Goal: Communication & Community: Share content

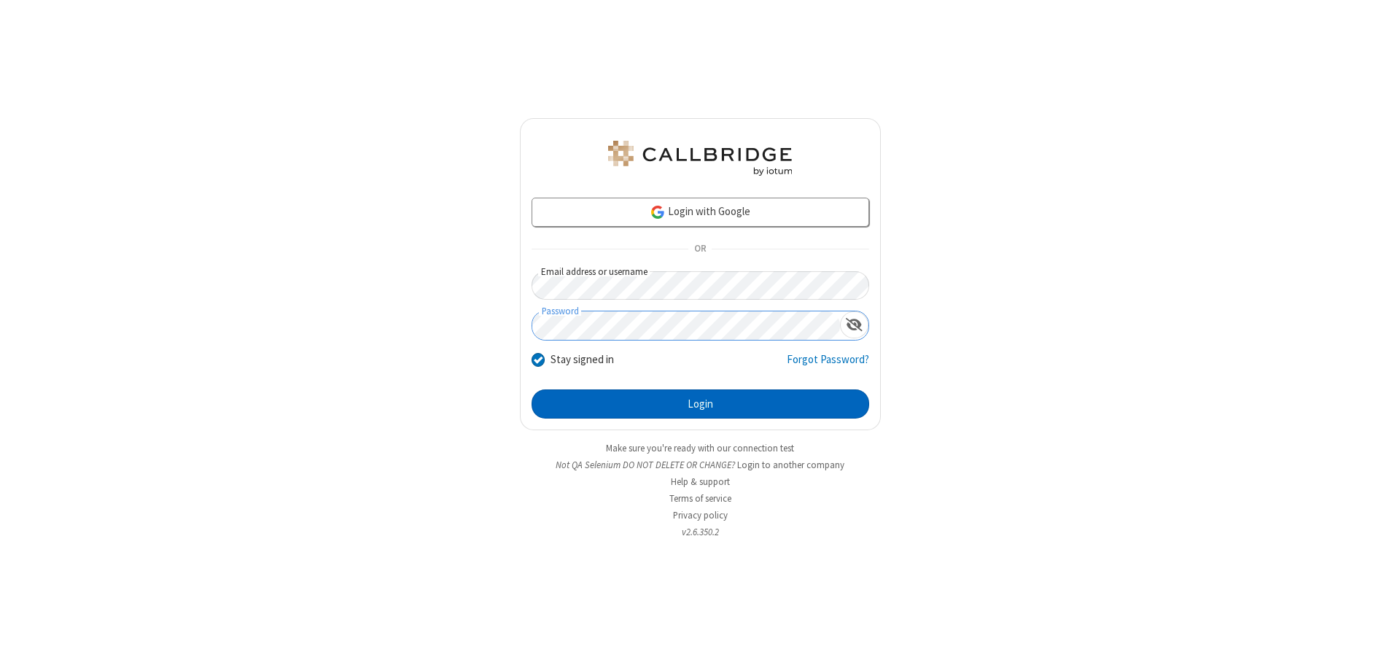
click at [700, 404] on button "Login" at bounding box center [700, 403] width 338 height 29
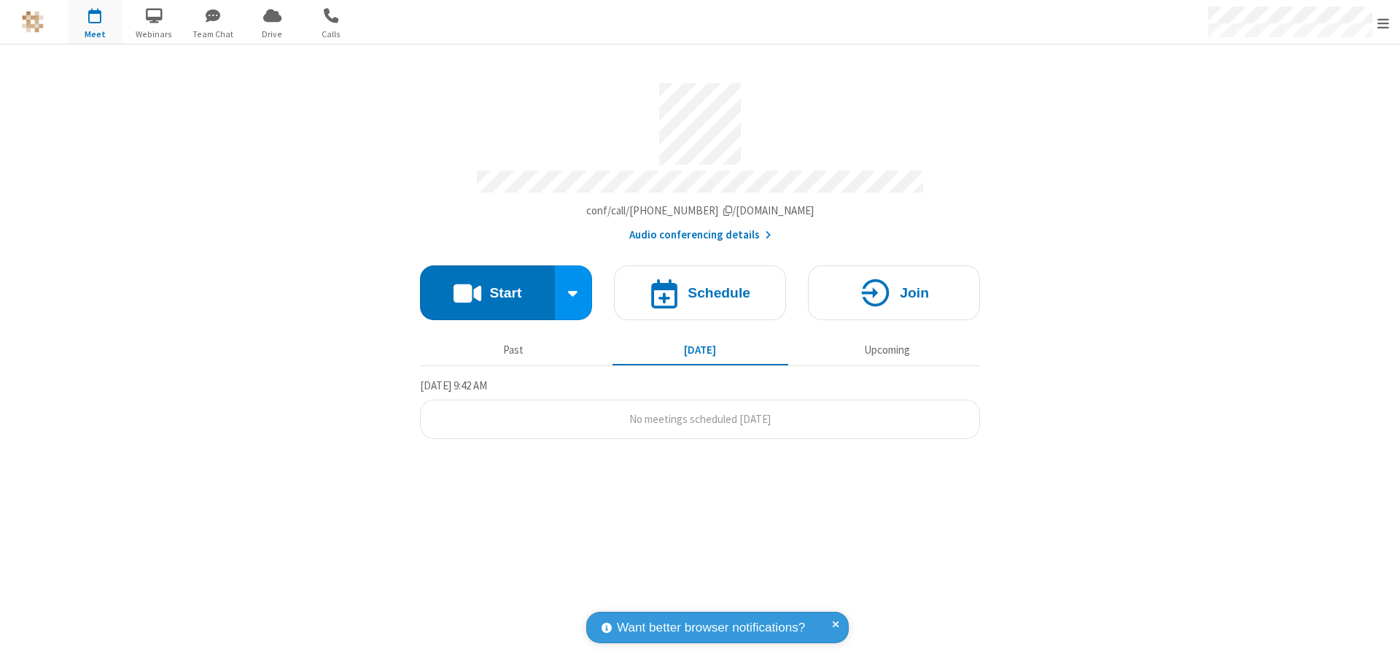
click at [487, 286] on button "Start" at bounding box center [487, 292] width 135 height 55
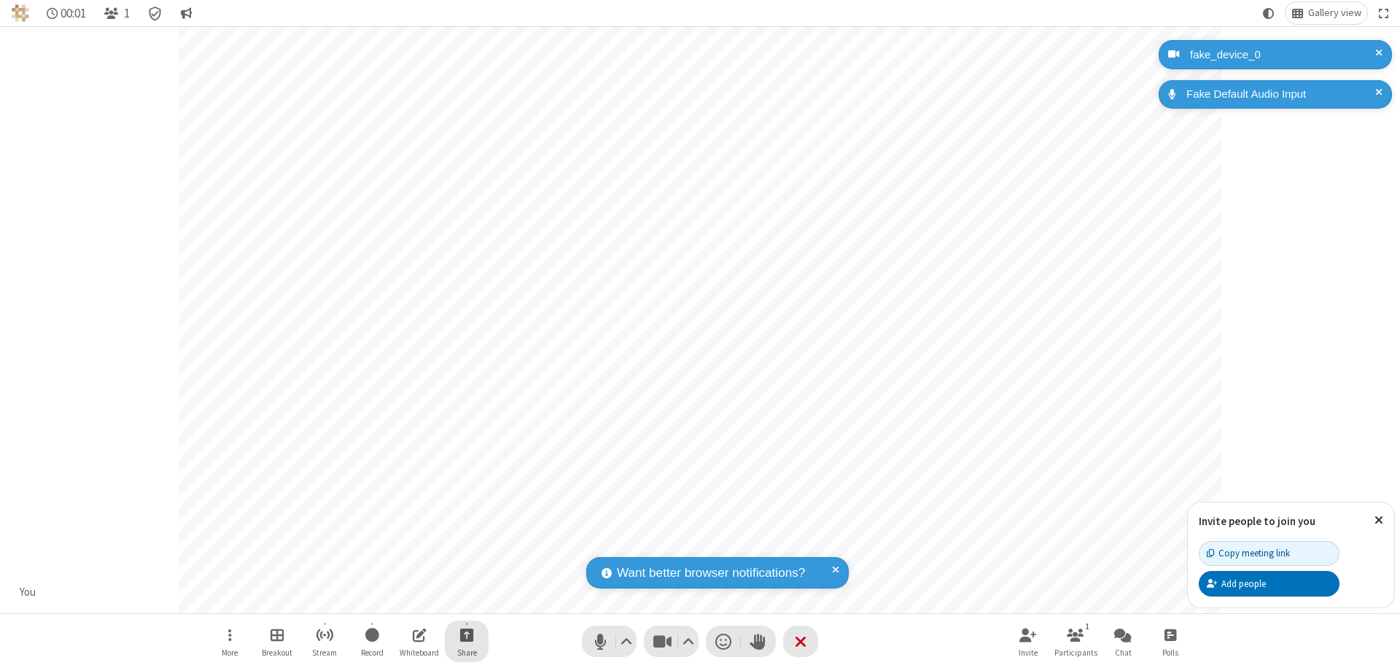
click at [467, 634] on span "Start sharing" at bounding box center [467, 635] width 14 height 18
click at [466, 545] on span "Share additional camera" at bounding box center [475, 548] width 108 height 12
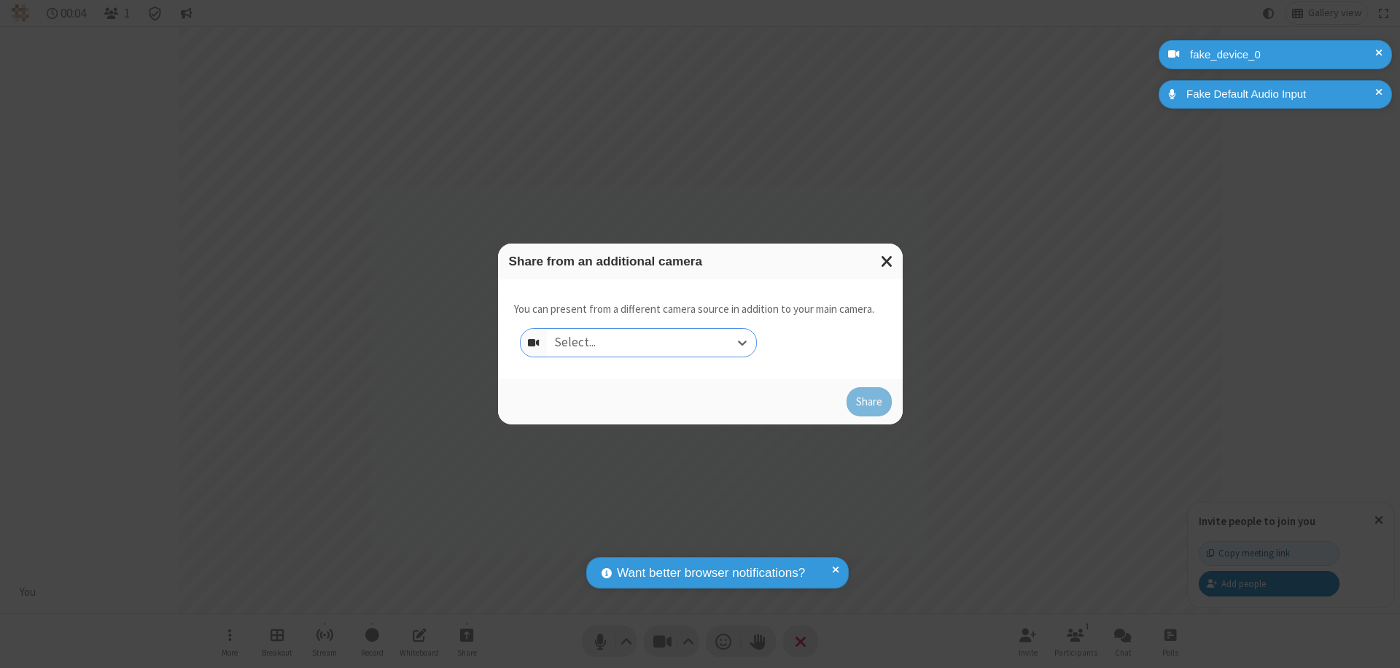
click at [651, 343] on div "Select..." at bounding box center [651, 343] width 209 height 28
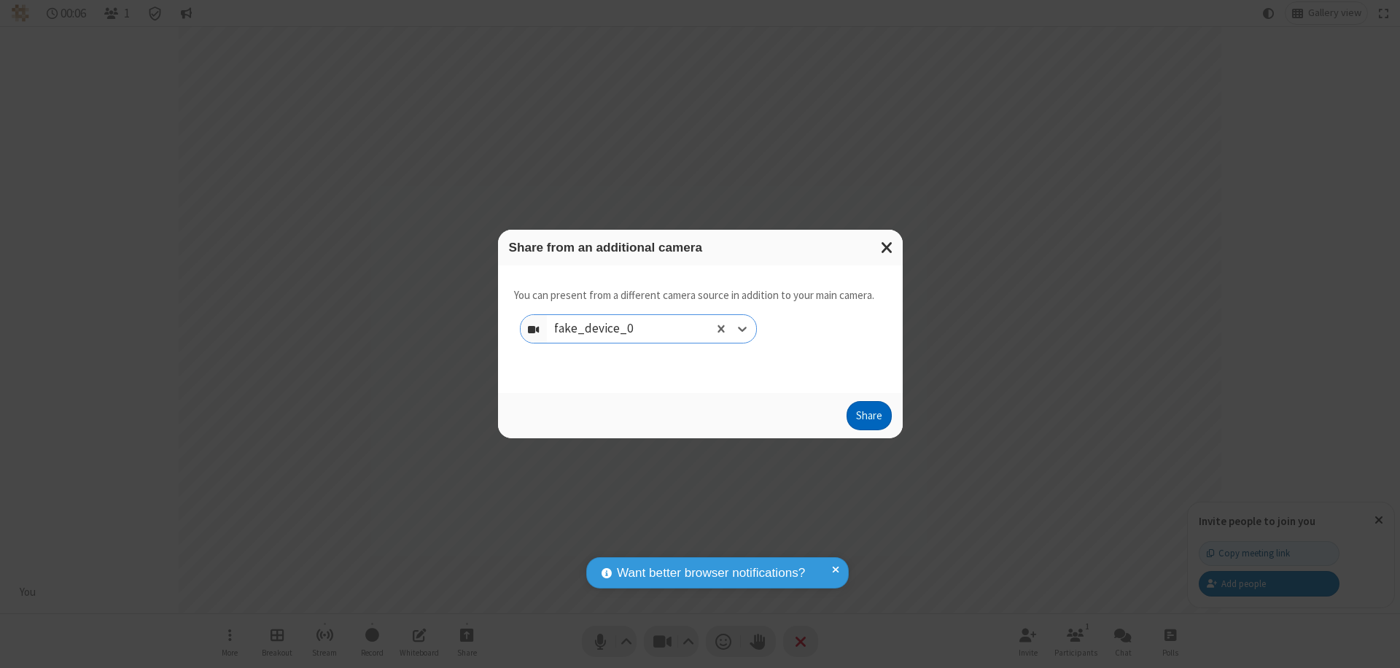
click at [868, 418] on button "Share" at bounding box center [868, 415] width 45 height 29
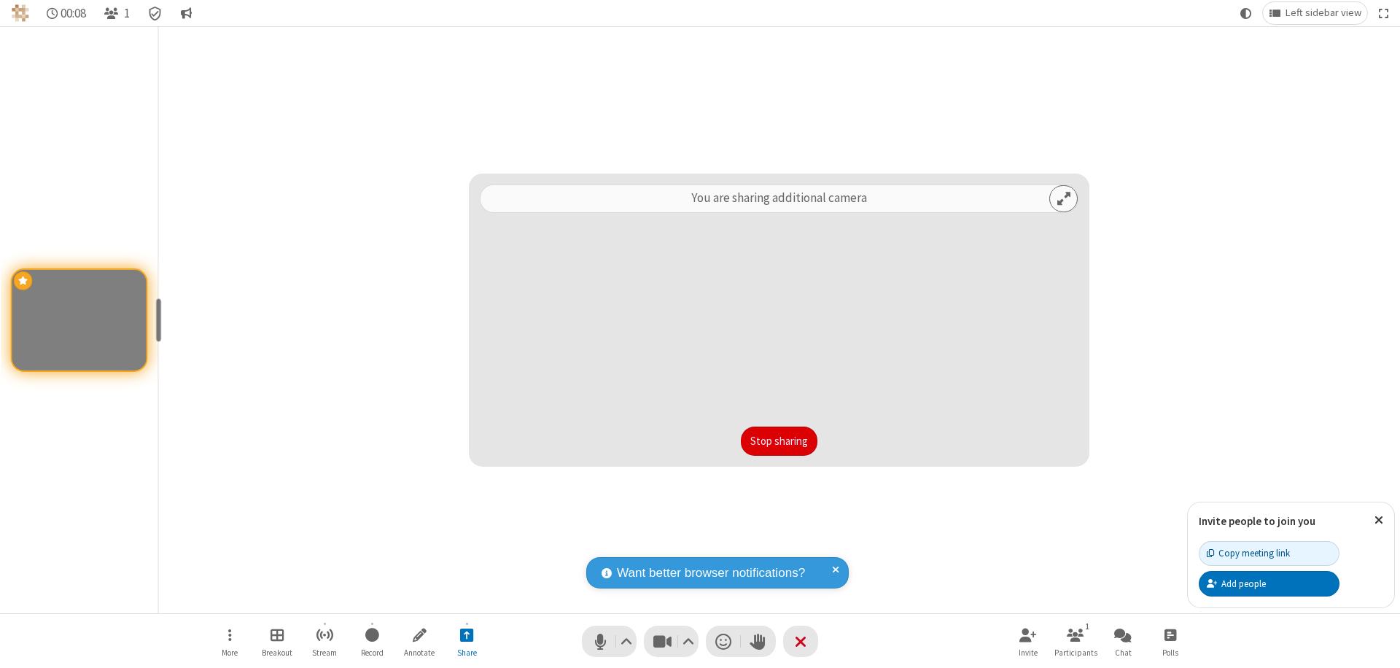
click at [779, 441] on button "Stop sharing" at bounding box center [779, 440] width 77 height 29
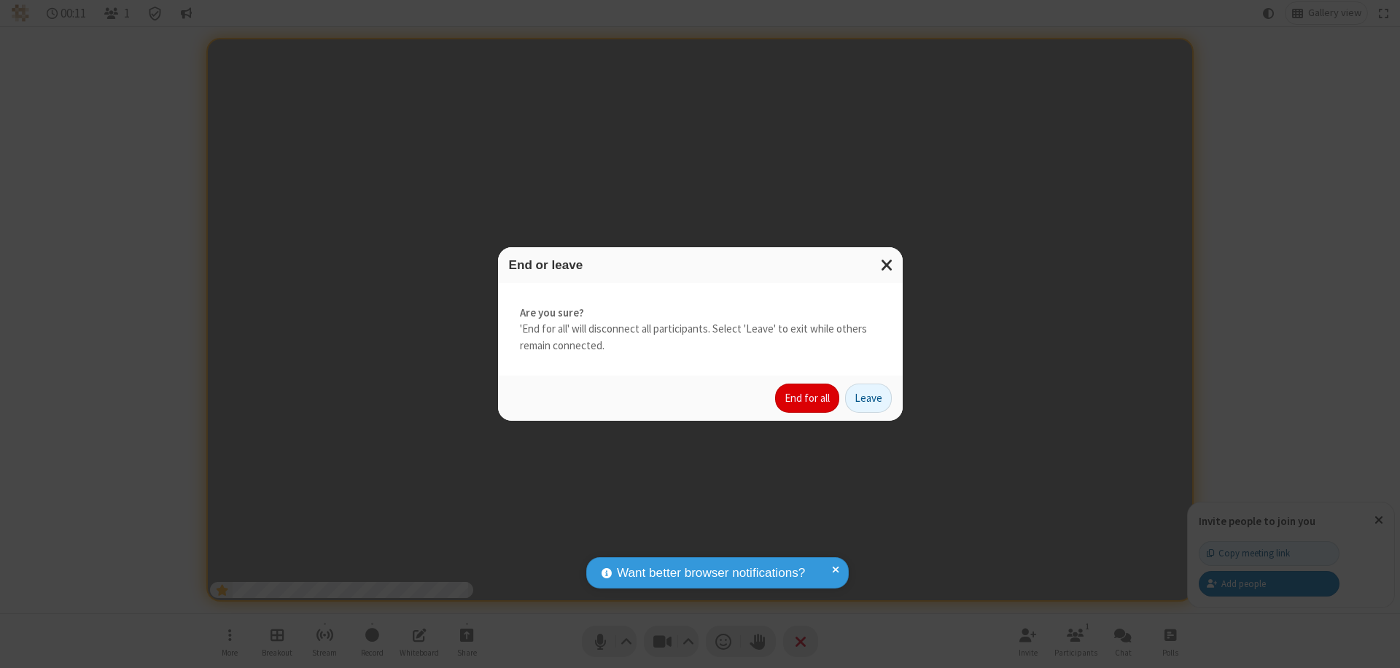
click at [808, 398] on button "End for all" at bounding box center [807, 397] width 64 height 29
